Goal: Information Seeking & Learning: Learn about a topic

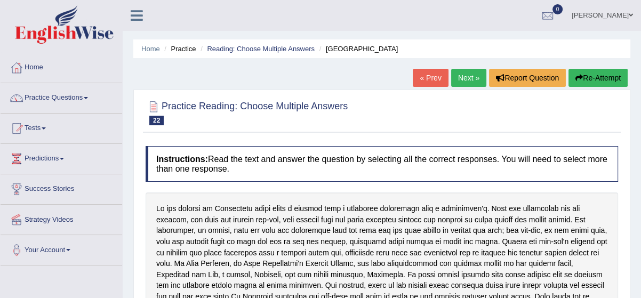
click at [470, 75] on link "Next »" at bounding box center [468, 78] width 35 height 18
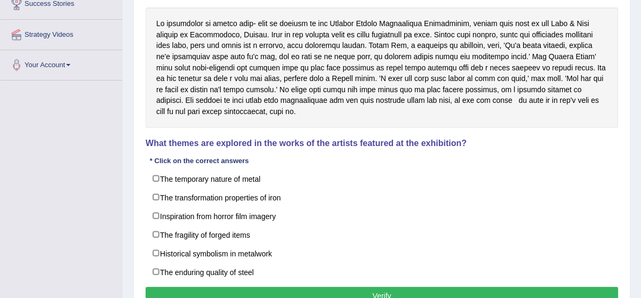
scroll to position [194, 0]
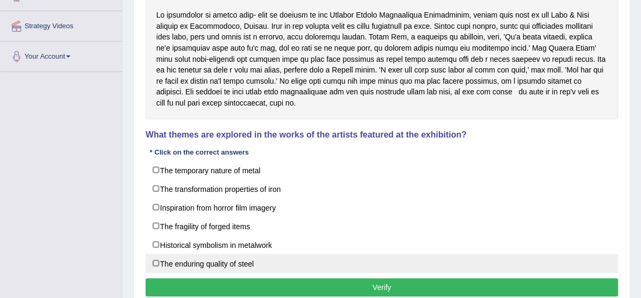
click at [154, 260] on label "The enduring quality of steel" at bounding box center [382, 263] width 473 height 19
checkbox input "true"
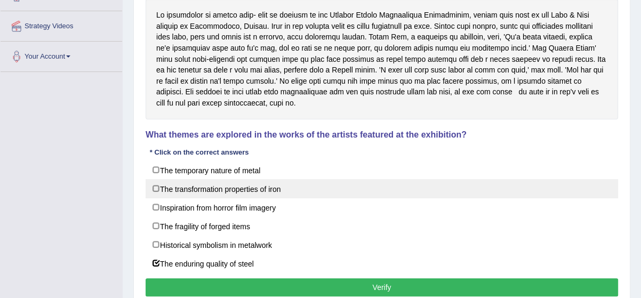
click at [156, 187] on label "The transformation properties of iron" at bounding box center [382, 188] width 473 height 19
checkbox input "true"
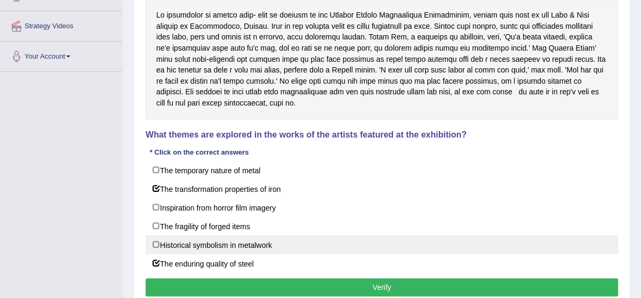
click at [159, 241] on label "Historical symbolism in metalwork" at bounding box center [382, 244] width 473 height 19
checkbox input "true"
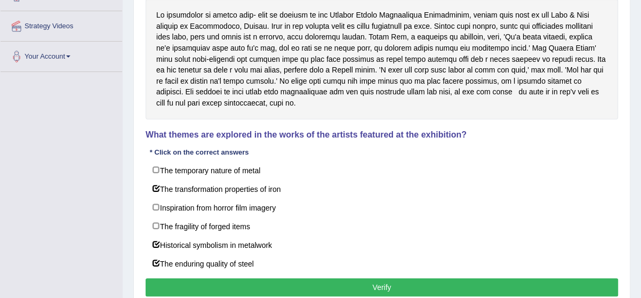
click at [177, 279] on button "Verify" at bounding box center [382, 288] width 473 height 18
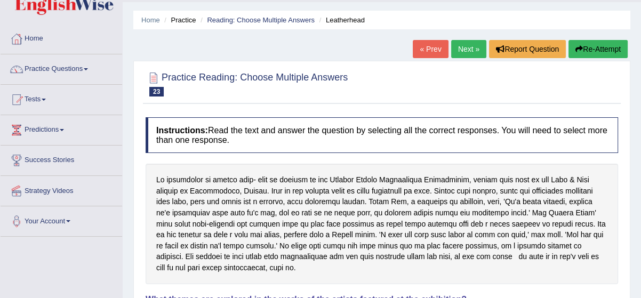
scroll to position [27, 0]
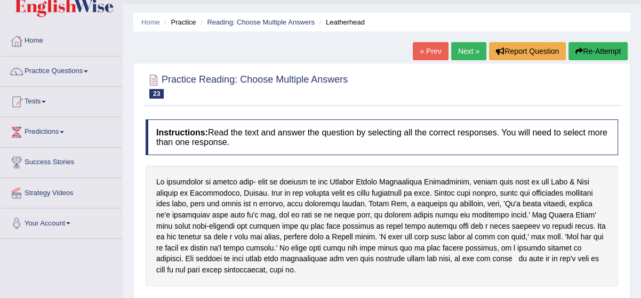
click at [464, 50] on link "Next »" at bounding box center [468, 51] width 35 height 18
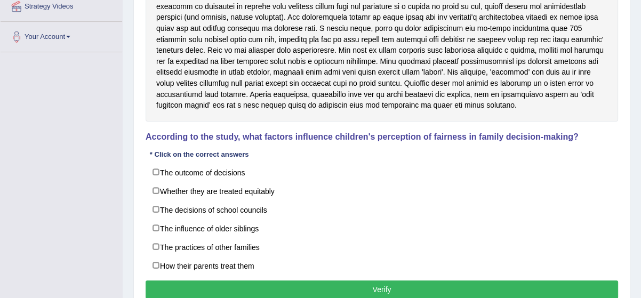
scroll to position [233, 0]
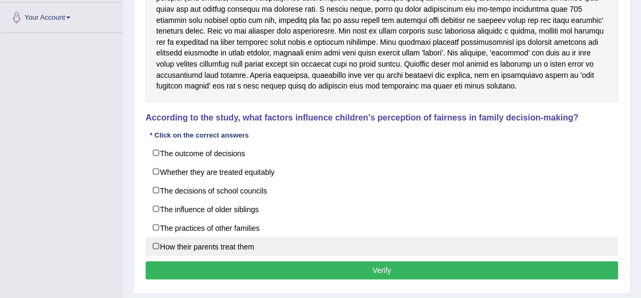
click at [157, 244] on label "How their parents treat them" at bounding box center [382, 246] width 473 height 19
checkbox input "true"
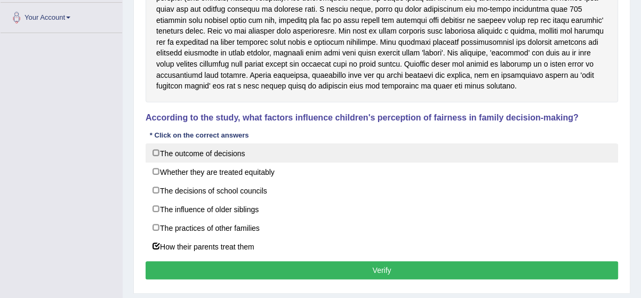
click at [154, 149] on label "The outcome of decisions" at bounding box center [382, 153] width 473 height 19
checkbox input "true"
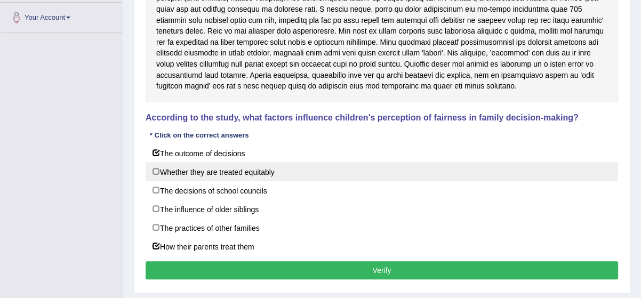
click at [155, 169] on label "Whether they are treated equitably" at bounding box center [382, 171] width 473 height 19
checkbox input "true"
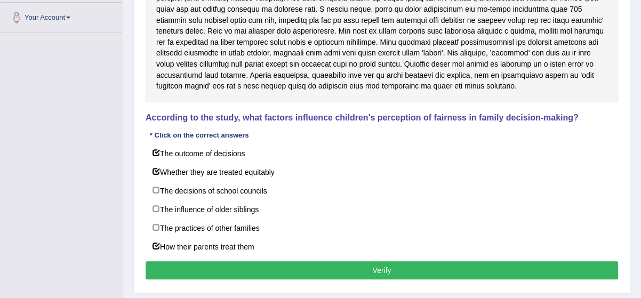
click at [219, 263] on button "Verify" at bounding box center [382, 270] width 473 height 18
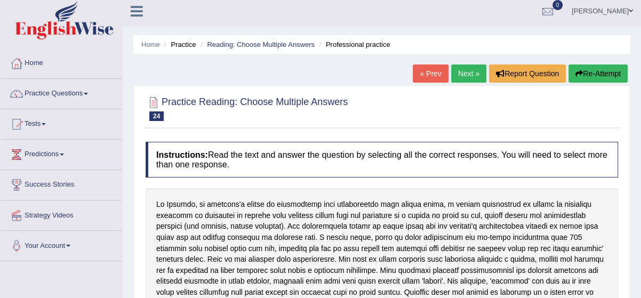
scroll to position [0, 0]
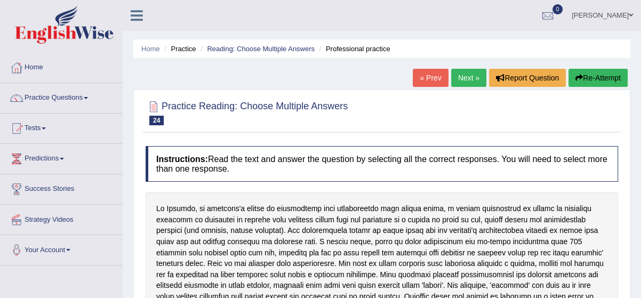
click at [467, 79] on link "Next »" at bounding box center [468, 78] width 35 height 18
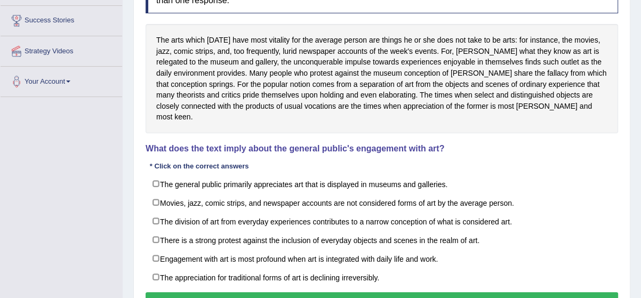
scroll to position [174, 0]
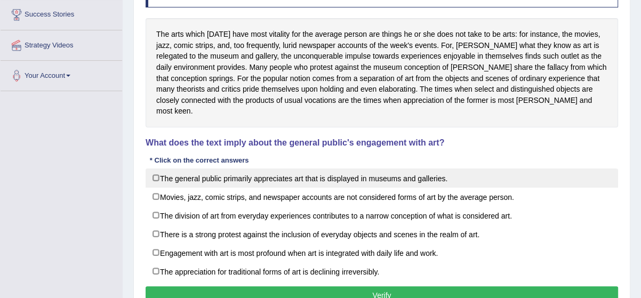
click at [156, 169] on label "The general public primarily appreciates art that is displayed in museums and g…" at bounding box center [382, 178] width 473 height 19
checkbox input "true"
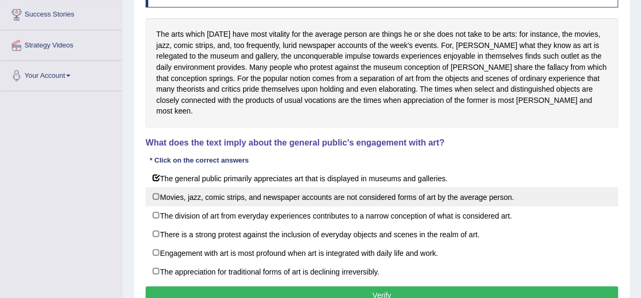
click at [155, 187] on label "Movies, jazz, comic strips, and newspaper accounts are not considered forms of …" at bounding box center [382, 196] width 473 height 19
checkbox input "true"
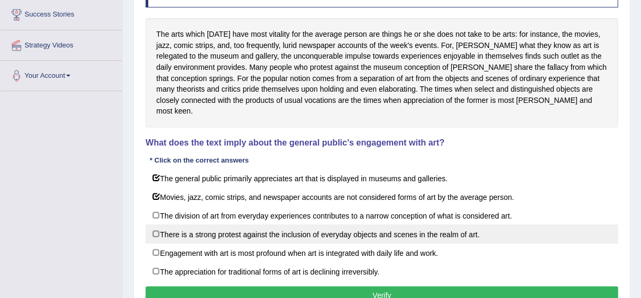
click at [154, 225] on label "There is a strong protest against the inclusion of everyday objects and scenes …" at bounding box center [382, 234] width 473 height 19
checkbox input "true"
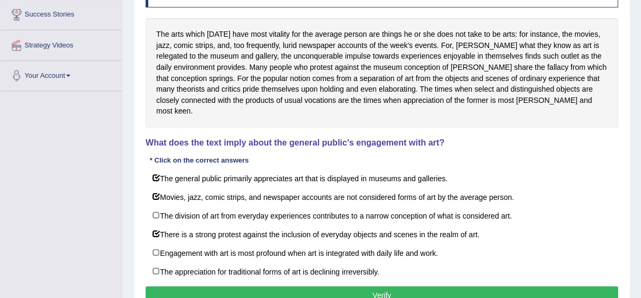
click at [184, 287] on button "Verify" at bounding box center [382, 296] width 473 height 18
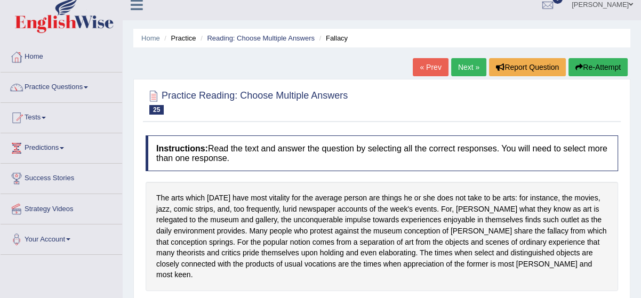
scroll to position [0, 0]
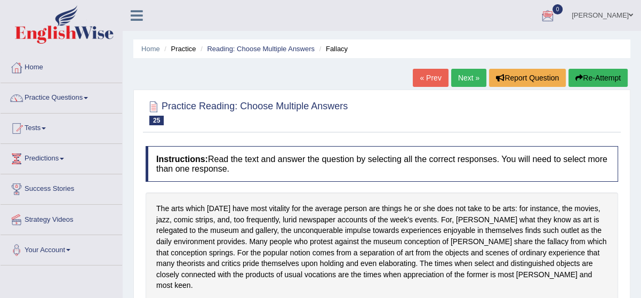
click at [468, 78] on link "Next »" at bounding box center [468, 78] width 35 height 18
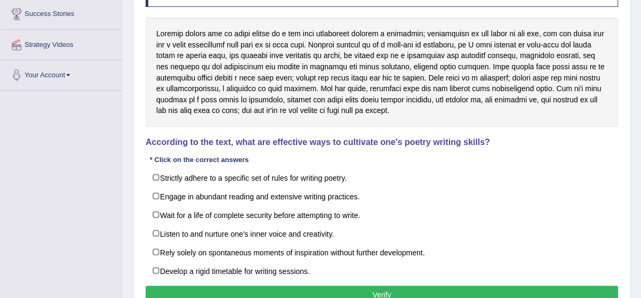
scroll to position [194, 0]
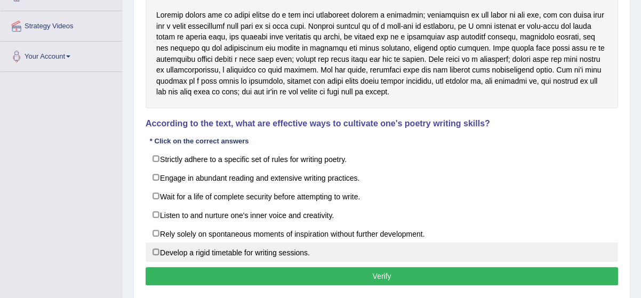
click at [155, 246] on label "Develop a rigid timetable for writing sessions." at bounding box center [382, 252] width 473 height 19
checkbox input "true"
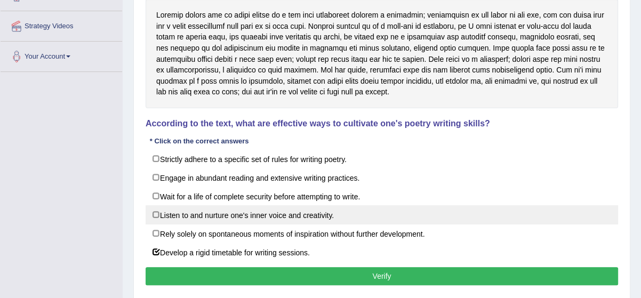
click at [155, 211] on label "Listen to and nurture one's inner voice and creativity." at bounding box center [382, 214] width 473 height 19
checkbox input "true"
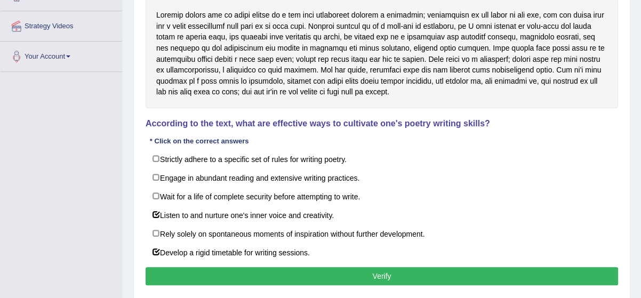
click at [240, 269] on button "Verify" at bounding box center [382, 276] width 473 height 18
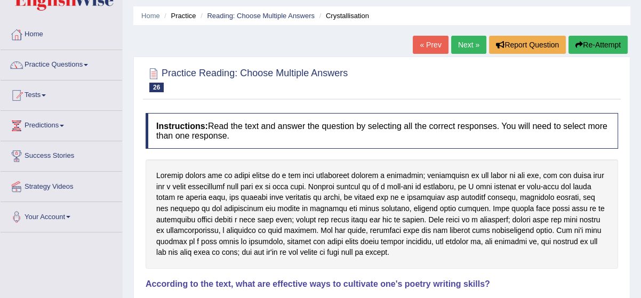
scroll to position [19, 0]
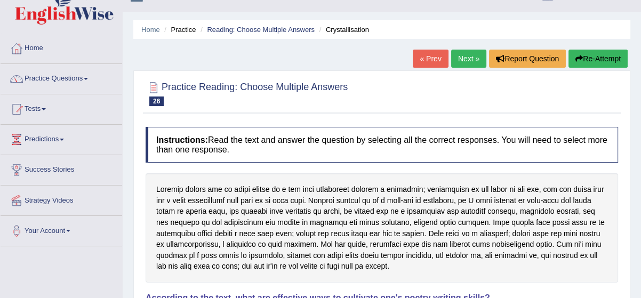
click at [466, 58] on link "Next »" at bounding box center [468, 59] width 35 height 18
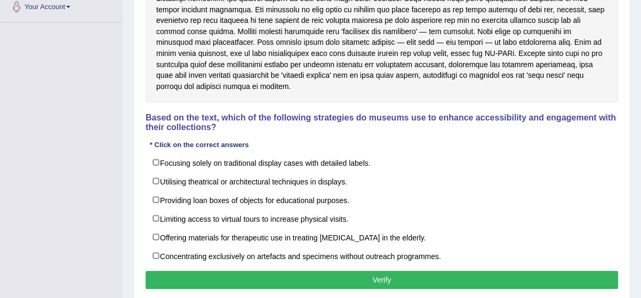
scroll to position [252, 0]
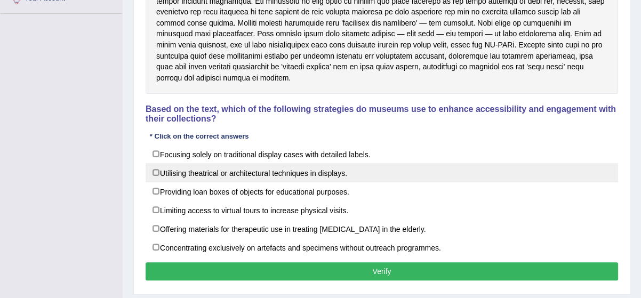
click at [155, 166] on label "Utilising theatrical or architectural techniques in displays." at bounding box center [382, 172] width 473 height 19
checkbox input "true"
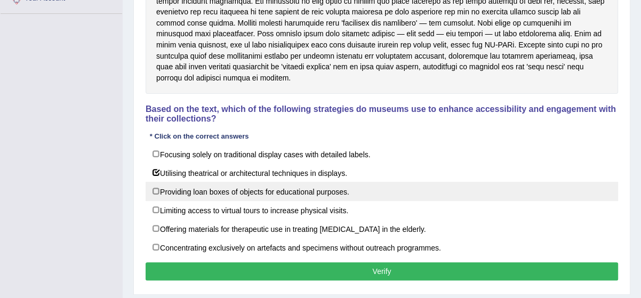
click at [156, 185] on label "Providing loan boxes of objects for educational purposes." at bounding box center [382, 191] width 473 height 19
checkbox input "true"
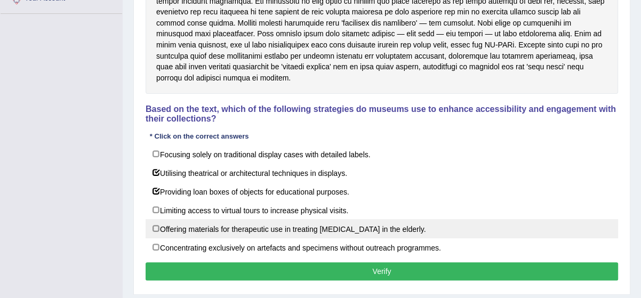
click at [154, 226] on label "Offering materials for therapeutic use in treating memory loss in the elderly." at bounding box center [382, 228] width 473 height 19
checkbox input "true"
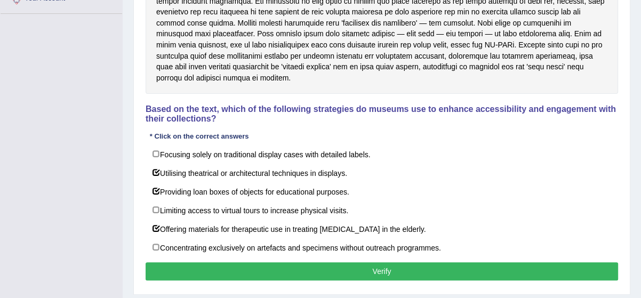
click at [174, 275] on button "Verify" at bounding box center [382, 272] width 473 height 18
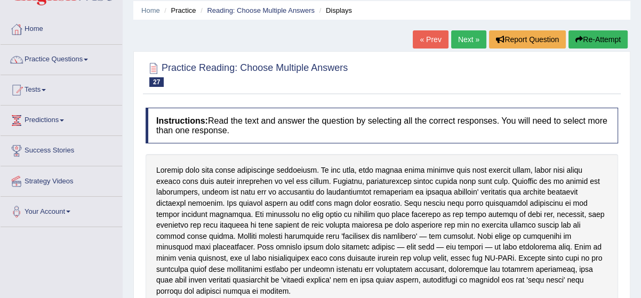
scroll to position [19, 0]
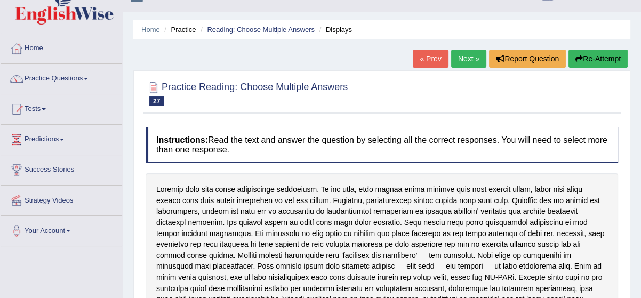
click at [464, 57] on link "Next »" at bounding box center [468, 59] width 35 height 18
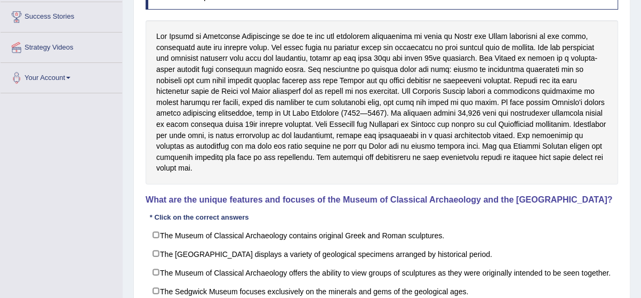
scroll to position [174, 0]
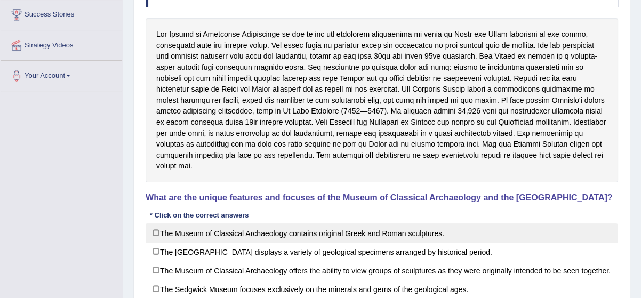
click at [155, 224] on label "The Museum of Classical Archaeology contains original Greek and Roman sculpture…" at bounding box center [382, 233] width 473 height 19
checkbox input "true"
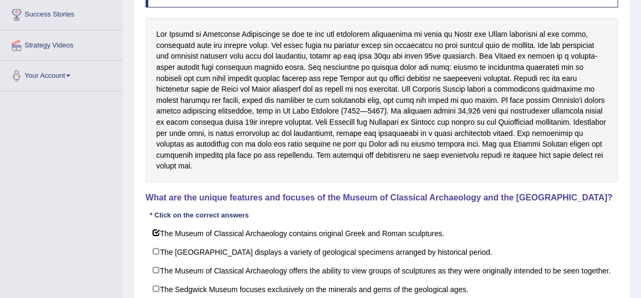
scroll to position [194, 0]
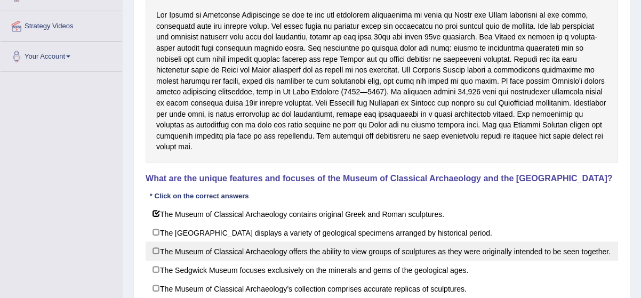
click at [156, 242] on label "The Museum of Classical Archaeology offers the ability to view groups of sculpt…" at bounding box center [382, 251] width 473 height 19
checkbox input "true"
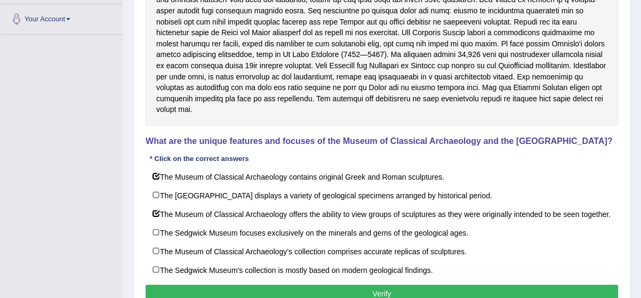
scroll to position [233, 0]
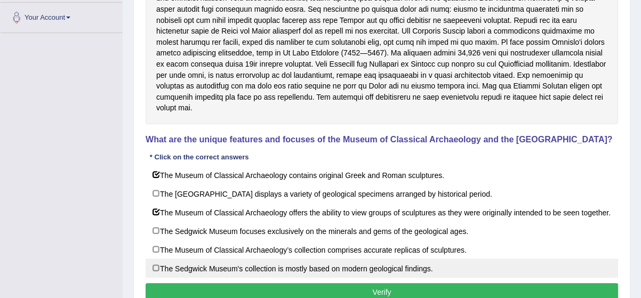
click at [156, 263] on label "The Sedgwick Museum's collection is mostly based on modern geological findings." at bounding box center [382, 268] width 473 height 19
checkbox input "true"
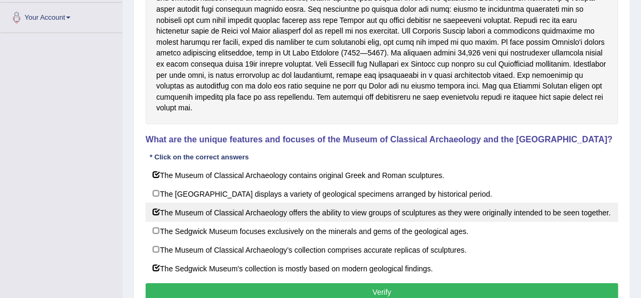
click at [155, 203] on label "The Museum of Classical Archaeology offers the ability to view groups of sculpt…" at bounding box center [382, 212] width 473 height 19
checkbox input "false"
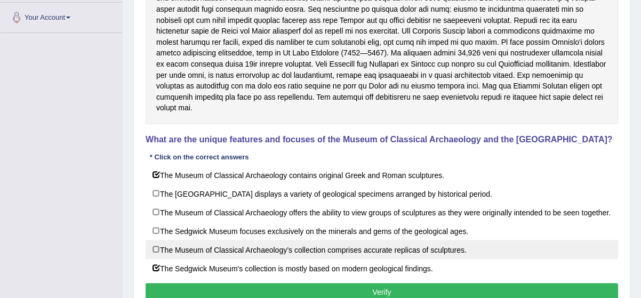
click at [155, 248] on label "The Museum of Classical Archaeology’s collection comprises accurate replicas of…" at bounding box center [382, 249] width 473 height 19
checkbox input "true"
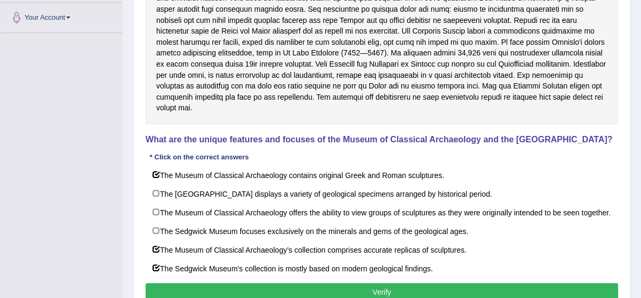
click at [169, 283] on button "Verify" at bounding box center [382, 292] width 473 height 18
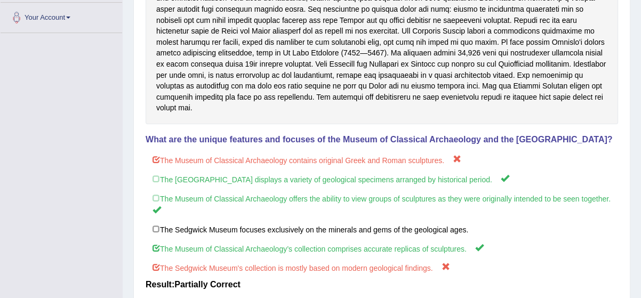
click at [169, 283] on div "Instructions: Read the text and answer the question by selecting all the correc…" at bounding box center [382, 133] width 478 height 450
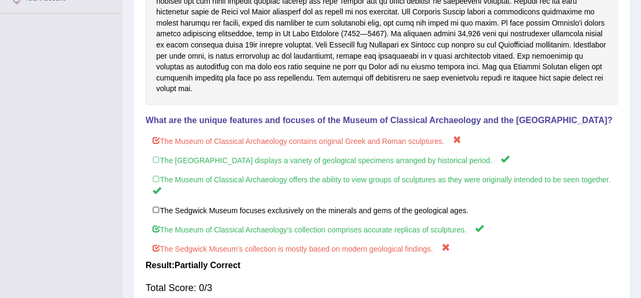
scroll to position [272, 0]
